Goal: Information Seeking & Learning: Learn about a topic

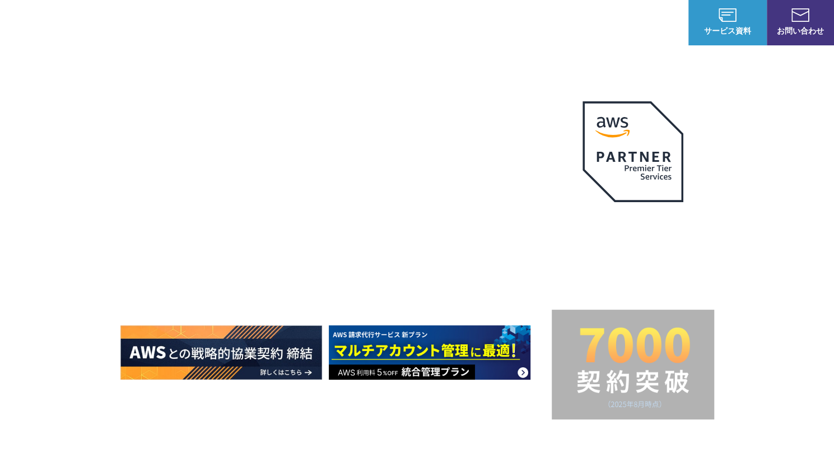
click at [800, 15] on img at bounding box center [801, 14] width 18 height 13
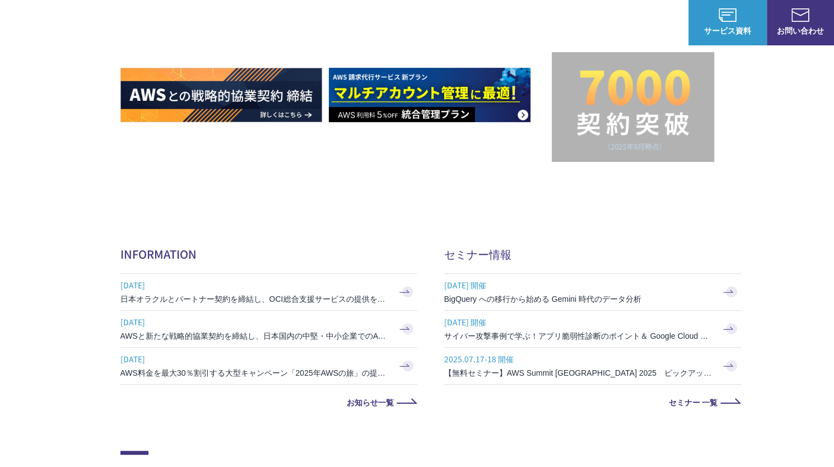
scroll to position [224, 0]
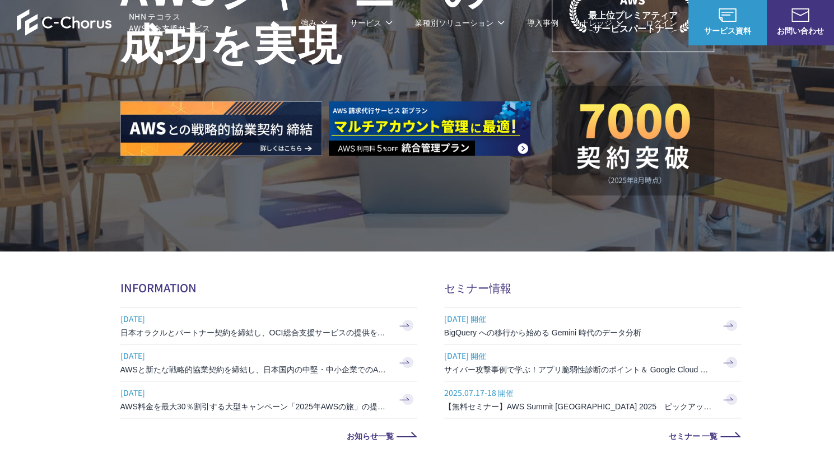
click at [483, 121] on img at bounding box center [430, 128] width 202 height 54
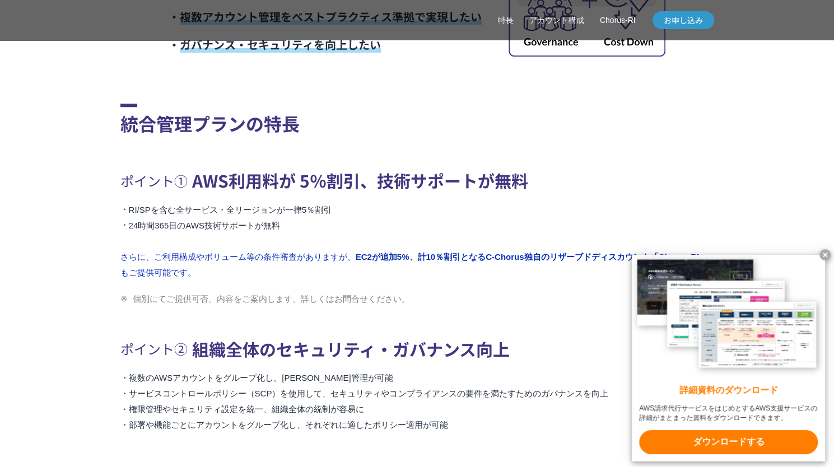
scroll to position [560, 0]
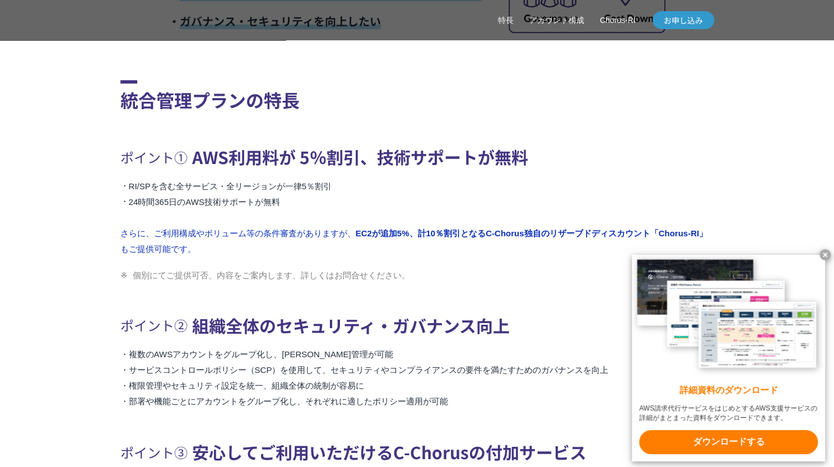
click at [826, 253] on x-t at bounding box center [825, 254] width 11 height 11
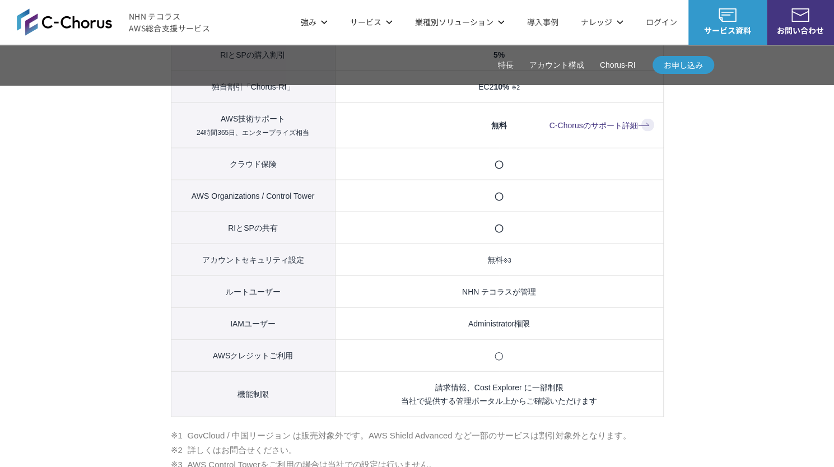
scroll to position [1289, 0]
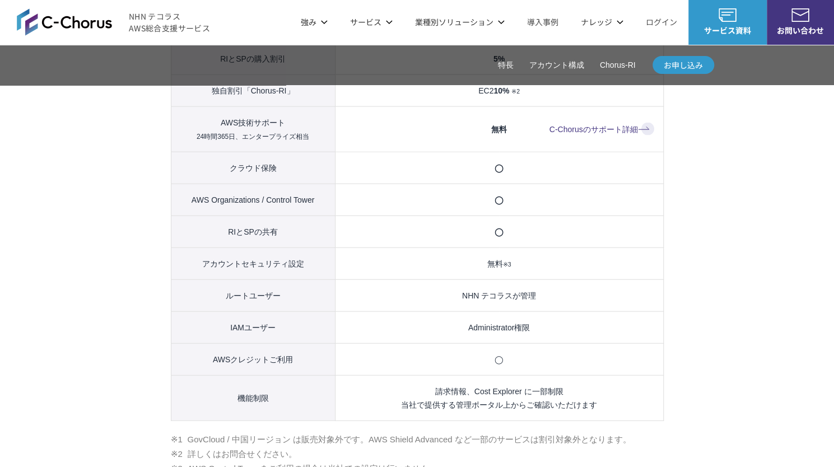
click at [661, 20] on link "ログイン" at bounding box center [661, 22] width 31 height 12
